Goal: Transaction & Acquisition: Subscribe to service/newsletter

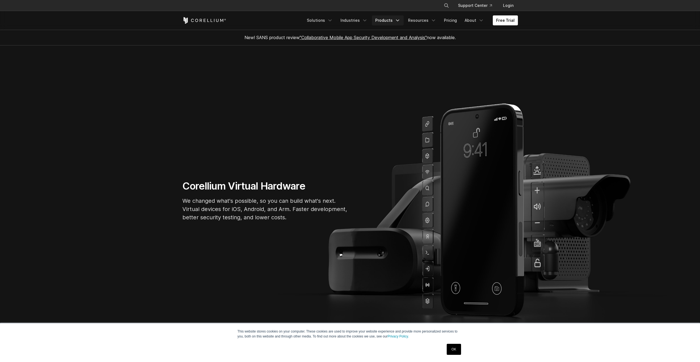
click at [388, 19] on link "Products" at bounding box center [388, 20] width 32 height 10
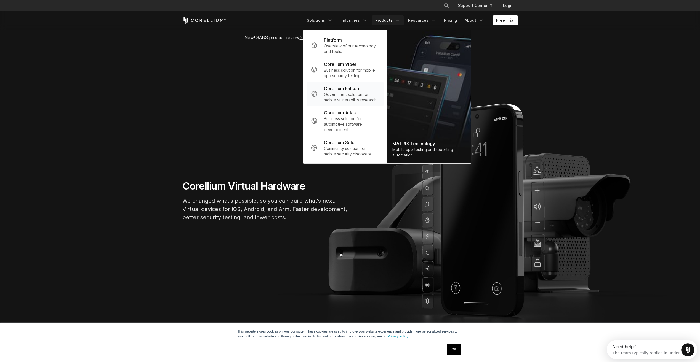
click at [344, 96] on p "Government solution for mobile vulnerability research." at bounding box center [351, 97] width 55 height 11
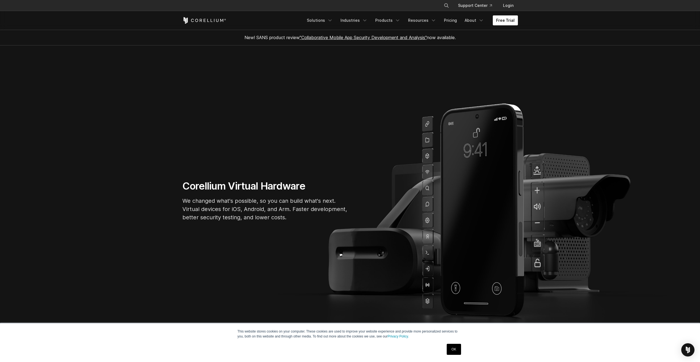
click at [517, 19] on link "Free Trial" at bounding box center [505, 20] width 25 height 10
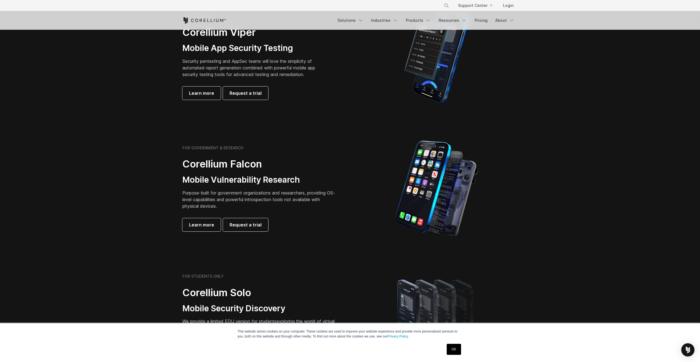
scroll to position [193, 0]
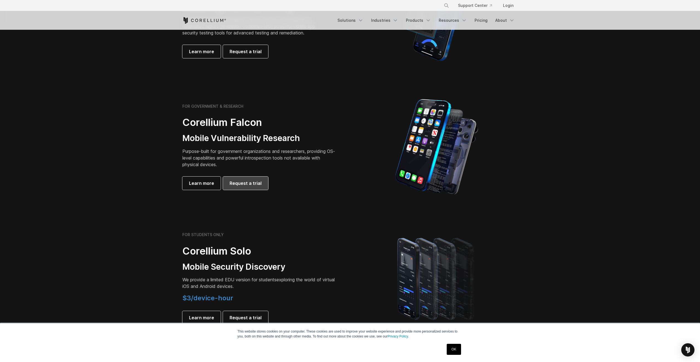
click at [254, 183] on span "Request a trial" at bounding box center [245, 183] width 32 height 7
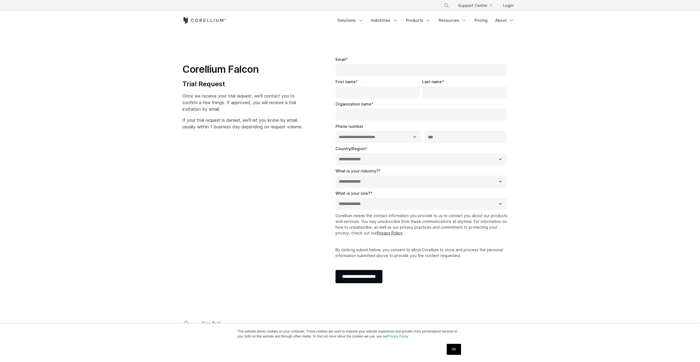
select select "**"
